Goal: Information Seeking & Learning: Learn about a topic

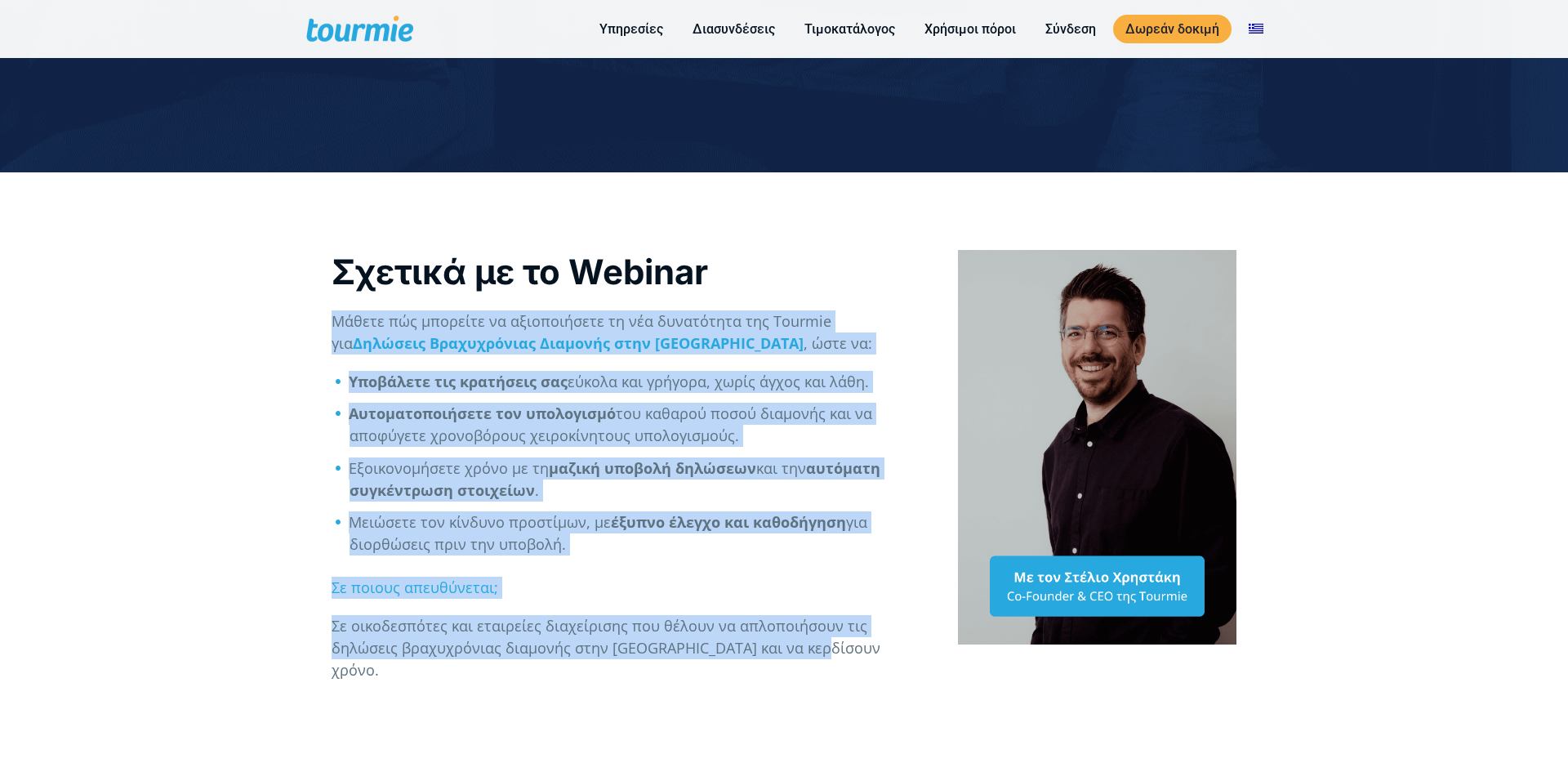
drag, startPoint x: 0, startPoint y: 0, endPoint x: 849, endPoint y: 668, distance: 1080.3
click at [849, 668] on div "Σχετικά με το Webinar Μάθετε πώς μπορείτε να αξιοποιήσετε τη νέα δυνατότητα της…" at bounding box center [628, 460] width 627 height 476
